Goal: Communication & Community: Answer question/provide support

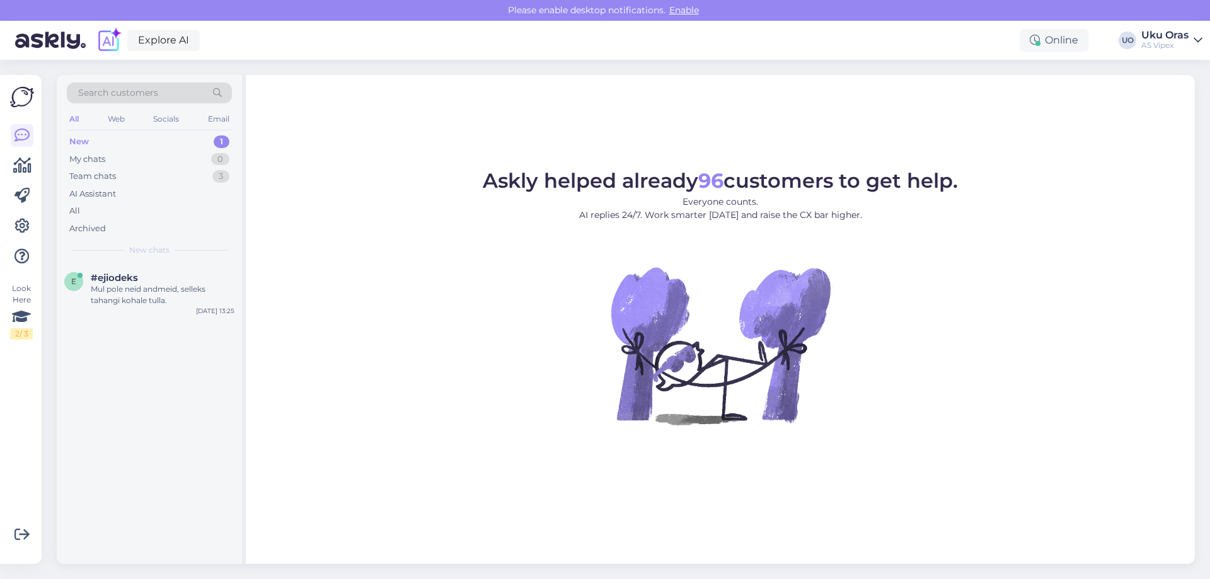
click at [128, 141] on div "New 1" at bounding box center [149, 142] width 165 height 18
click at [153, 308] on div "e #ejiodeks Mul pole neid andmeid, selleks tahangi [PERSON_NAME]. [DATE] 13:25" at bounding box center [149, 291] width 185 height 57
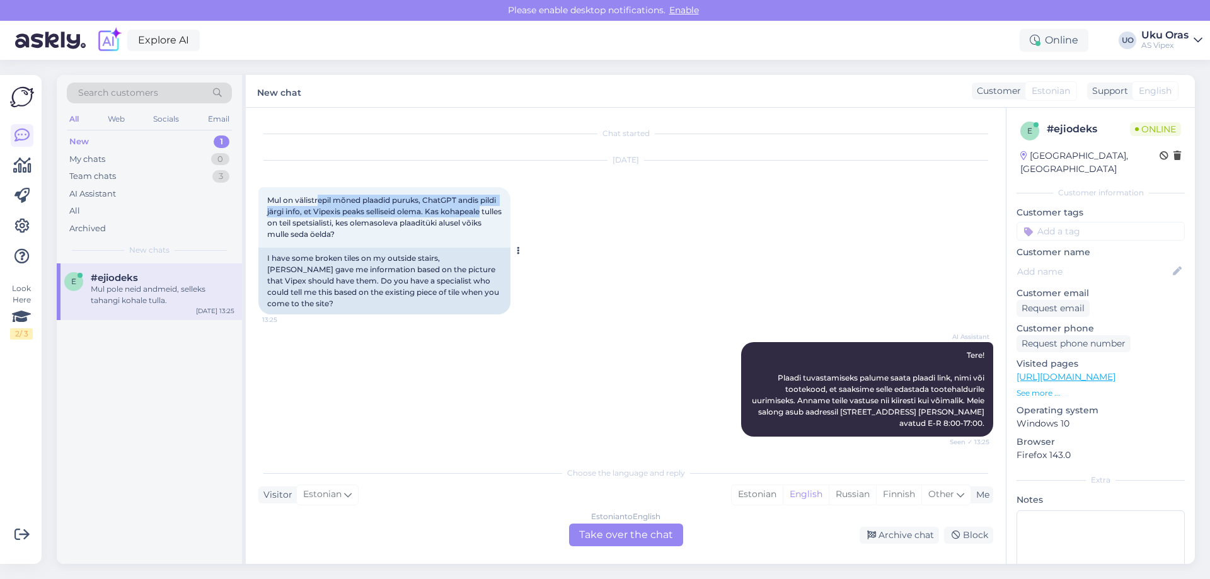
drag, startPoint x: 319, startPoint y: 198, endPoint x: 482, endPoint y: 209, distance: 163.5
click at [482, 209] on span "Mul on välistrepil mõned plaadid puruks, ChatGPT andis pildi järgi info, et Vip…" at bounding box center [385, 216] width 236 height 43
click at [482, 210] on span "Mul on välistrepil mõned plaadid puruks, ChatGPT andis pildi järgi info, et Vip…" at bounding box center [385, 216] width 236 height 43
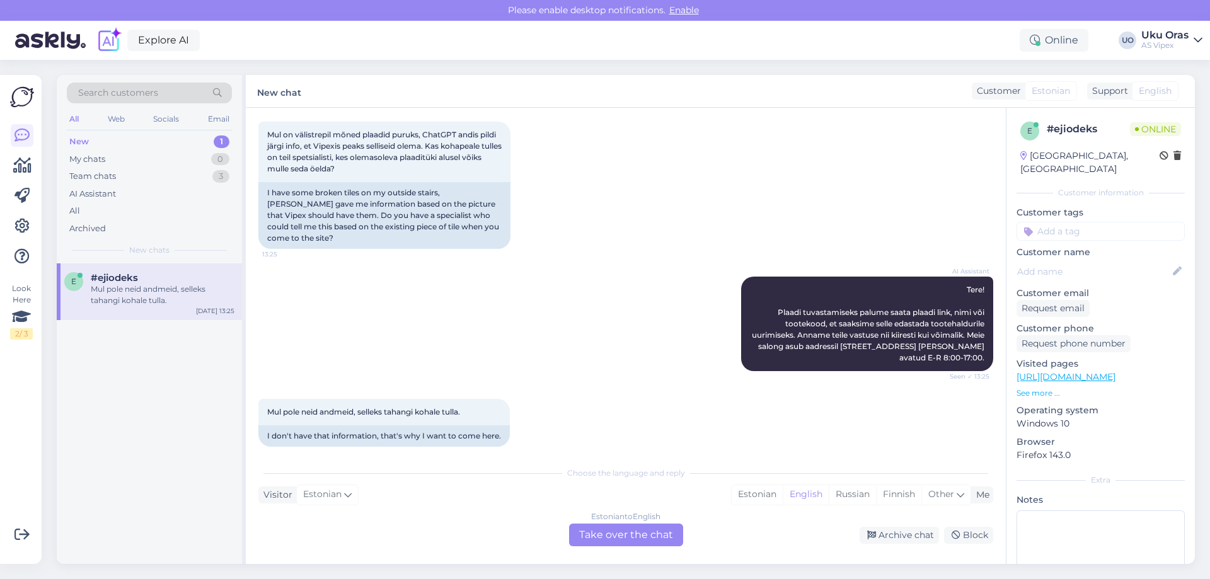
scroll to position [66, 0]
click at [760, 498] on div "Estonian" at bounding box center [756, 494] width 51 height 19
click at [806, 491] on div "English" at bounding box center [806, 494] width 46 height 19
click at [652, 527] on div "Estonian to English Take over the chat" at bounding box center [626, 535] width 114 height 23
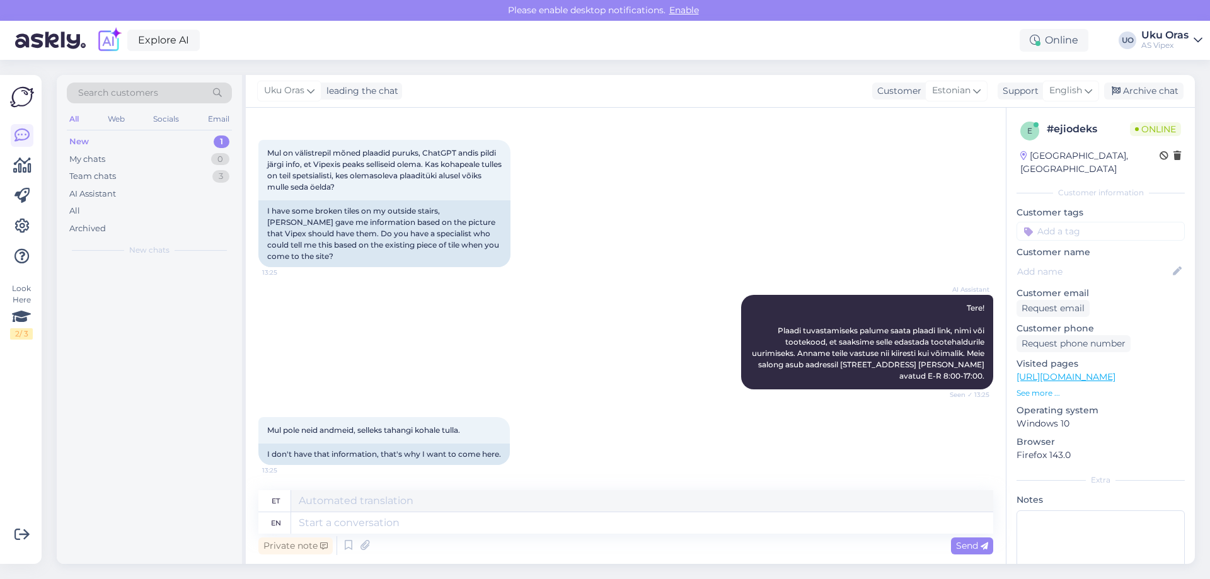
scroll to position [36, 0]
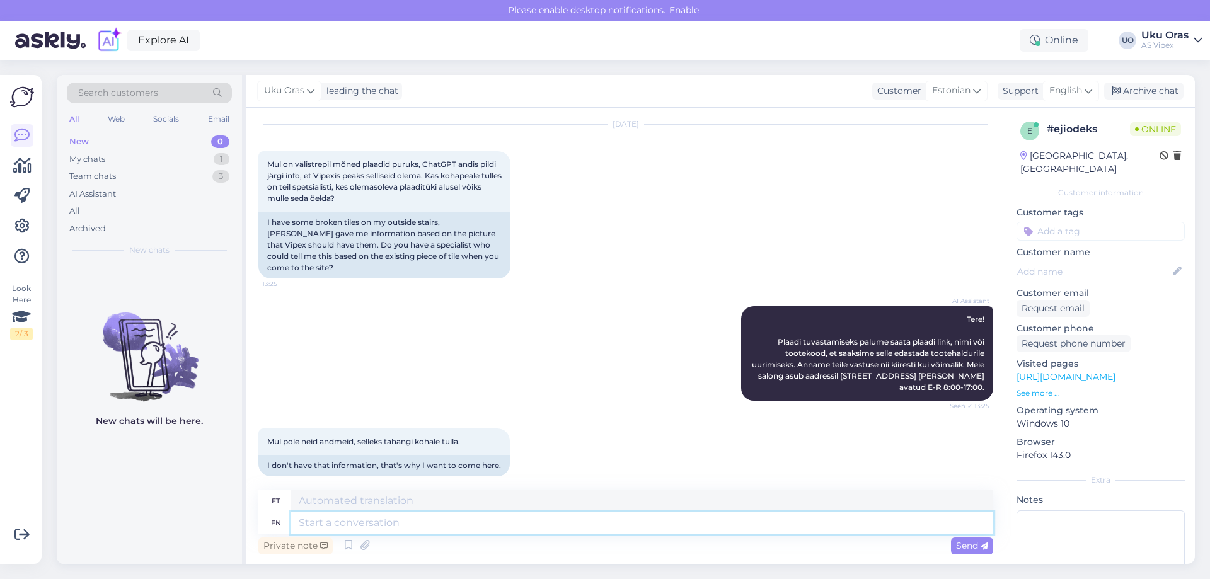
click at [411, 526] on textarea at bounding box center [642, 522] width 702 height 21
type textarea "r"
type textarea "tere"
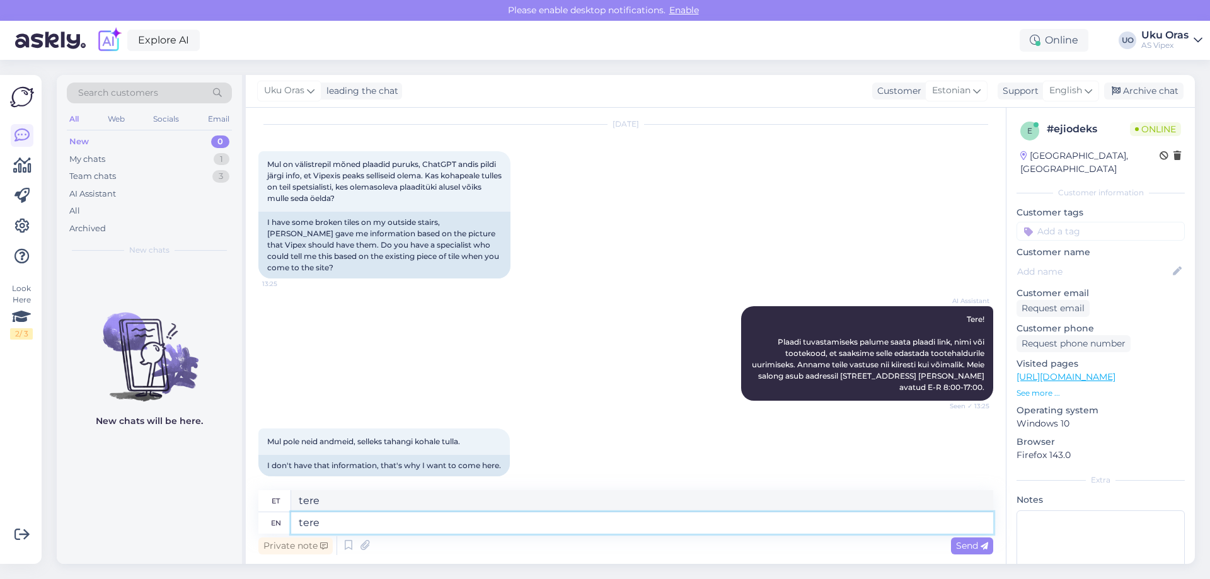
type textarea "tere"
click at [268, 502] on div "et tere" at bounding box center [625, 501] width 735 height 22
drag, startPoint x: 345, startPoint y: 518, endPoint x: 265, endPoint y: 508, distance: 81.3
click at [265, 508] on div "et tere en tere" at bounding box center [625, 511] width 735 height 43
drag, startPoint x: 331, startPoint y: 503, endPoint x: 255, endPoint y: 500, distance: 76.3
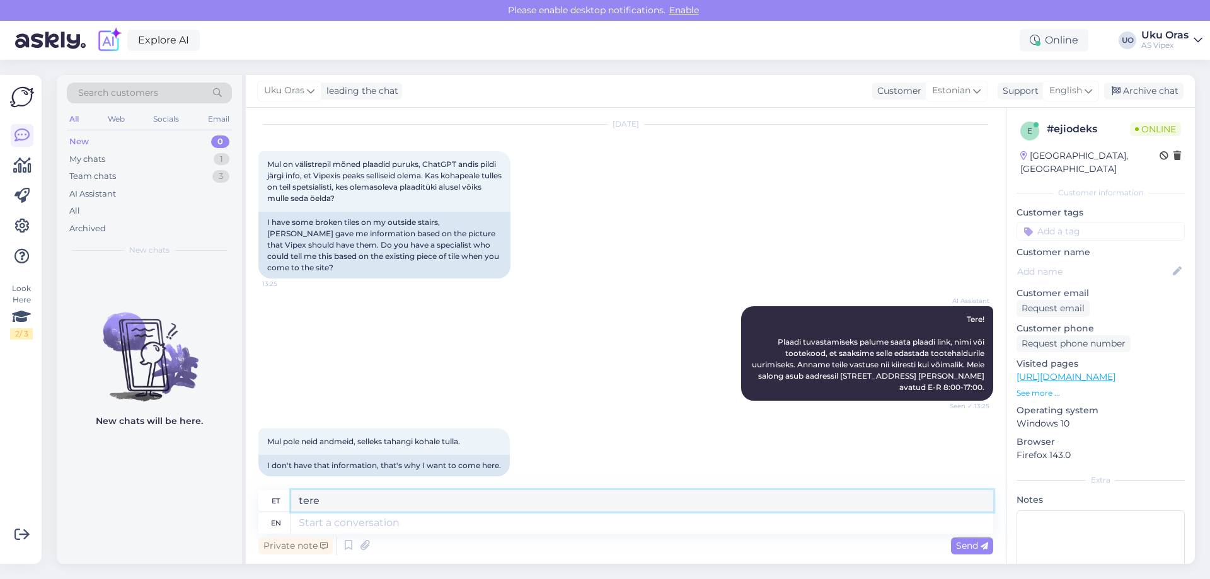
click at [255, 500] on div "Chat started [DATE] Mul on välistrepil mõned plaadid puruks, ChatGPT andis pild…" at bounding box center [626, 336] width 760 height 456
type textarea "tere"
click at [1081, 93] on span "English" at bounding box center [1065, 91] width 33 height 14
type input "est"
click at [1041, 144] on link "Estonian" at bounding box center [1048, 147] width 139 height 20
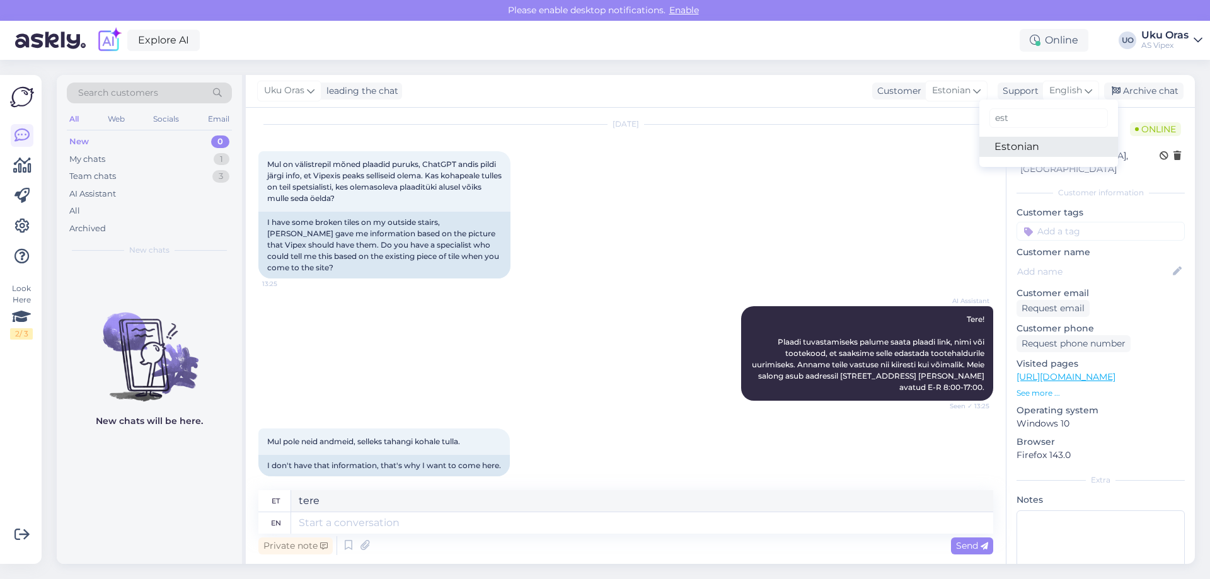
scroll to position [19, 0]
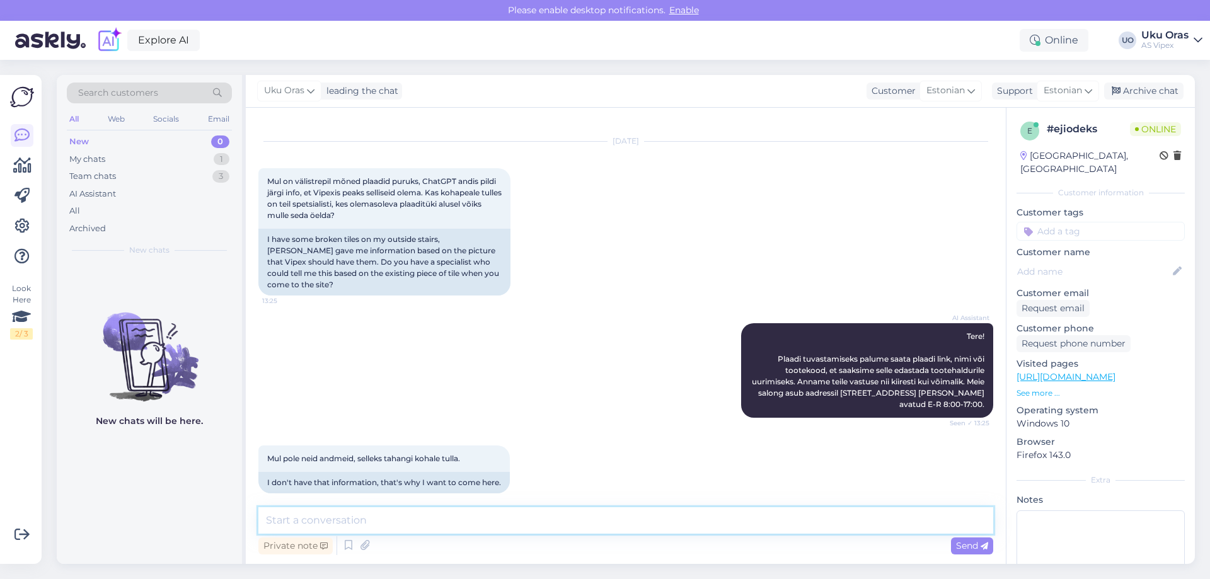
click at [321, 528] on textarea at bounding box center [625, 520] width 735 height 26
type textarea "Tere! Võite läbi ikka tulla, meie kliendihaldurid/tootehaldurid üritavad aidata!"
click at [966, 543] on span "Send" at bounding box center [972, 545] width 32 height 11
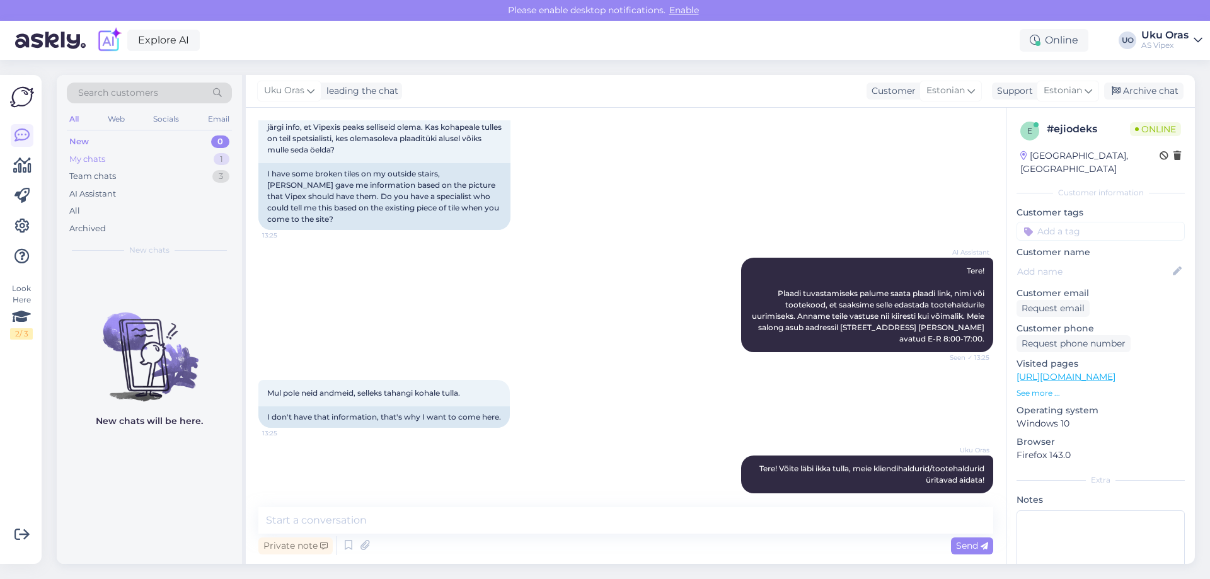
click at [151, 162] on div "My chats 1" at bounding box center [149, 160] width 165 height 18
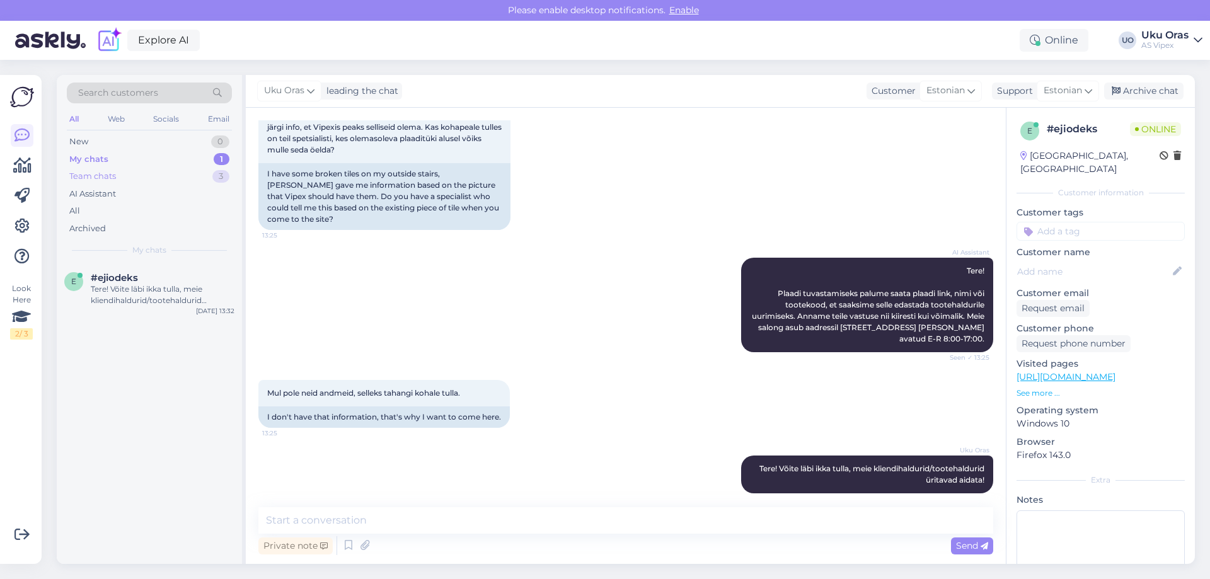
click at [145, 180] on div "Team chats 3" at bounding box center [149, 177] width 165 height 18
